Goal: Find specific page/section: Find specific page/section

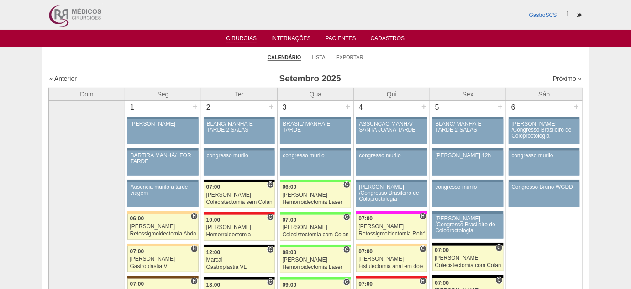
click at [244, 43] on ul "Cirurgias Internações Pacientes Cadastros" at bounding box center [315, 38] width 631 height 17
click at [246, 40] on link "Cirurgias" at bounding box center [242, 39] width 31 height 8
click at [320, 56] on link "Lista" at bounding box center [319, 57] width 14 height 7
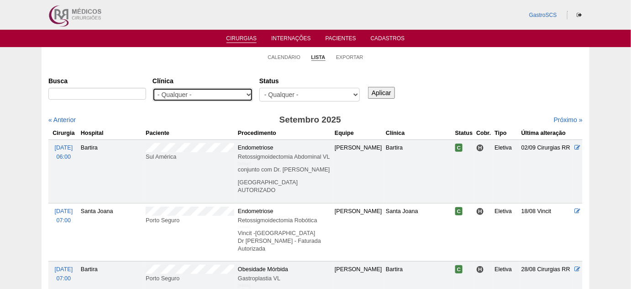
drag, startPoint x: 206, startPoint y: 87, endPoint x: 208, endPoint y: 92, distance: 5.3
click at [206, 88] on select "- Qualquer - 6R Alphaville Assunção Bartira Brasil Christovão da Gama Cruz Azul…" at bounding box center [203, 95] width 100 height 14
select select "22"
click at [153, 88] on select "- Qualquer - 6R Alphaville Assunção Bartira Brasil Christovão da Gama Cruz Azul…" at bounding box center [203, 95] width 100 height 14
click at [390, 93] on input "Aplicar" at bounding box center [381, 93] width 27 height 12
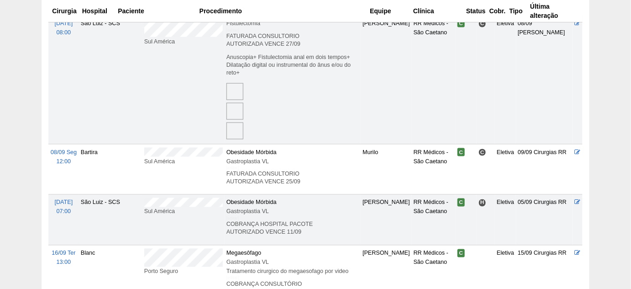
scroll to position [457, 0]
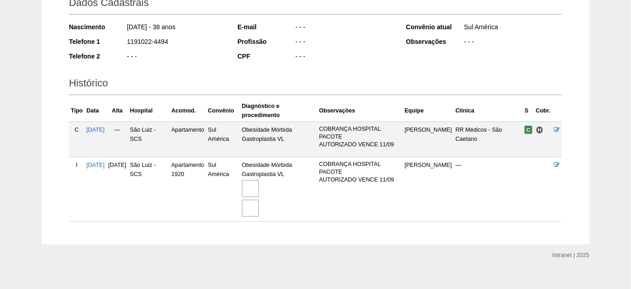
scroll to position [152, 0]
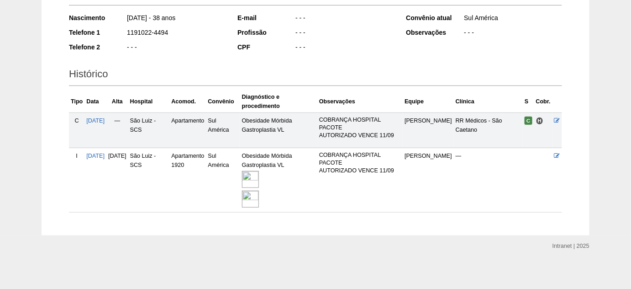
click at [259, 198] on img at bounding box center [250, 198] width 17 height 17
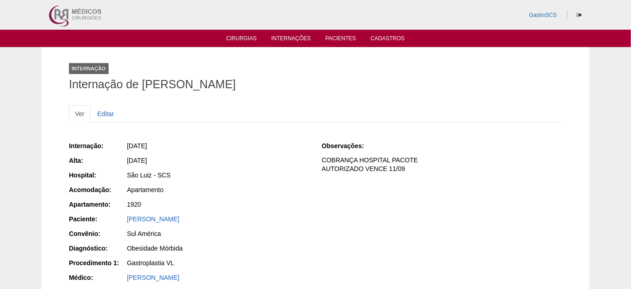
scroll to position [41, 0]
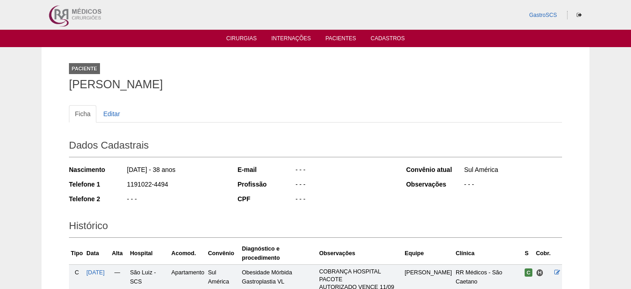
scroll to position [152, 0]
